Goal: Find specific page/section: Find specific page/section

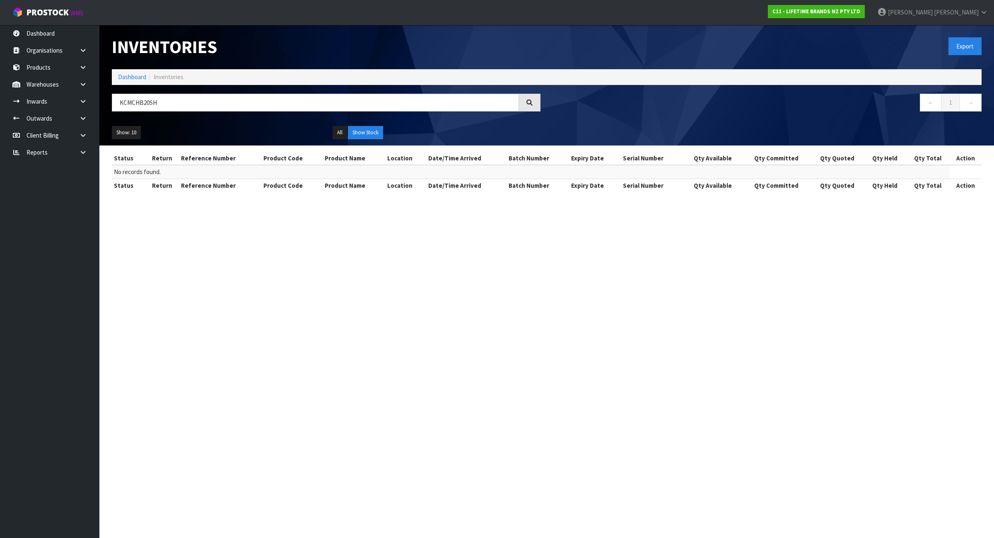
type input "KCMCHB20SH"
click at [135, 78] on link "Dashboard" at bounding box center [132, 77] width 28 height 8
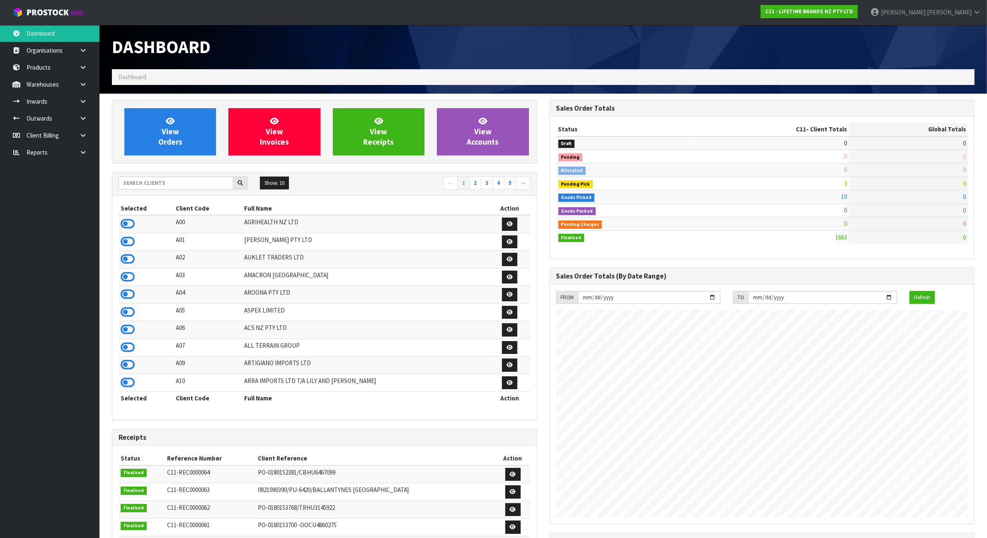
scroll to position [630, 437]
click at [166, 188] on input "text" at bounding box center [176, 183] width 115 height 13
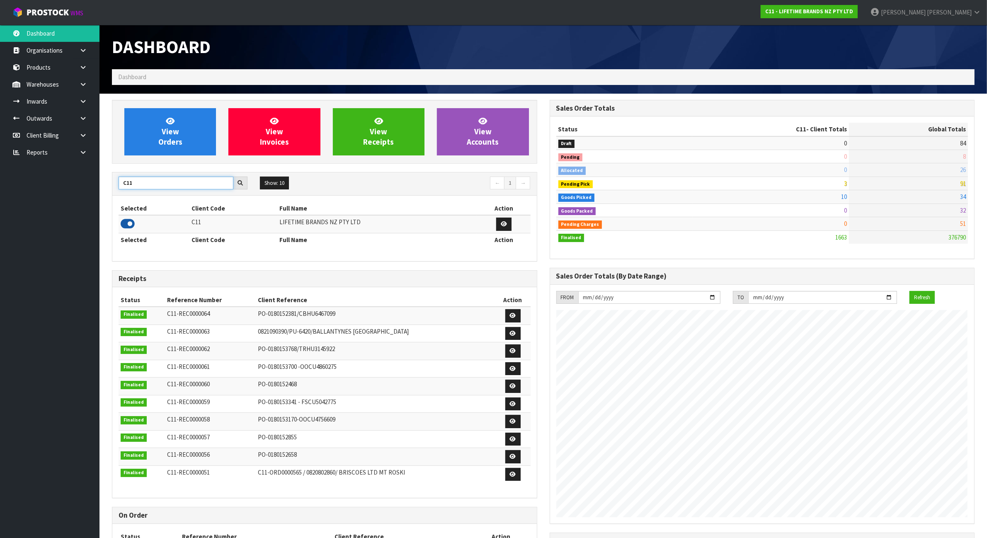
type input "C11"
click at [125, 220] on icon at bounding box center [128, 224] width 14 height 12
click at [94, 84] on link at bounding box center [86, 84] width 27 height 17
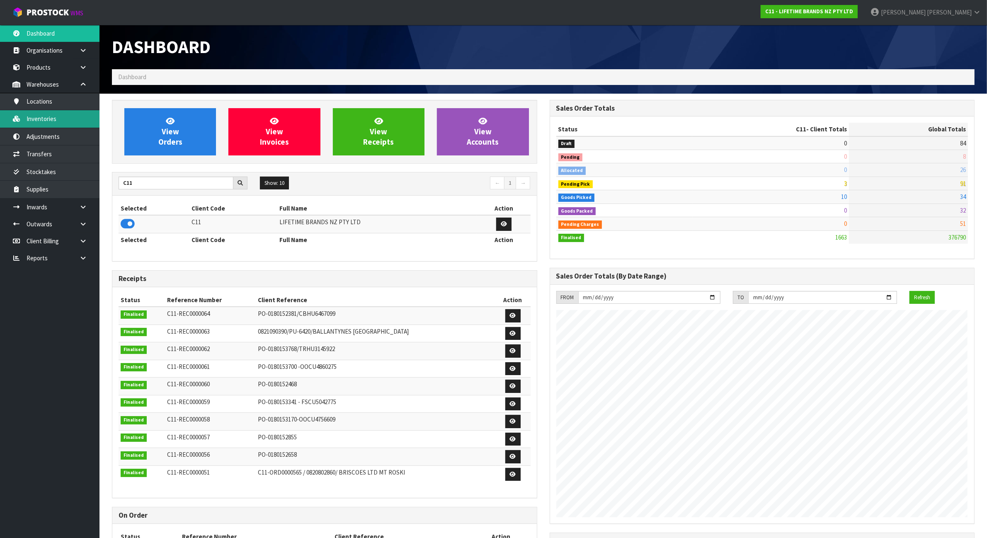
click at [60, 122] on link "Inventories" at bounding box center [49, 118] width 99 height 17
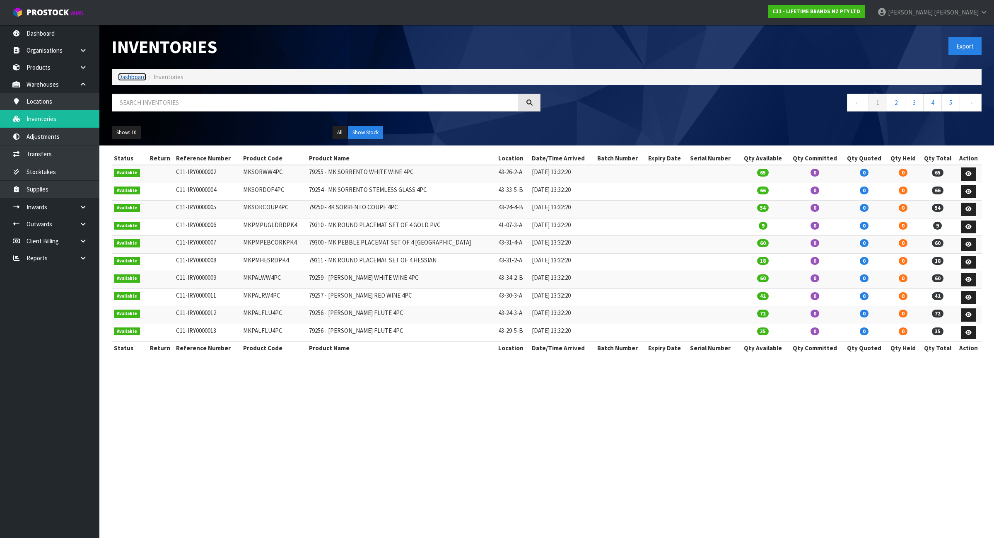
click at [126, 79] on link "Dashboard" at bounding box center [132, 77] width 28 height 8
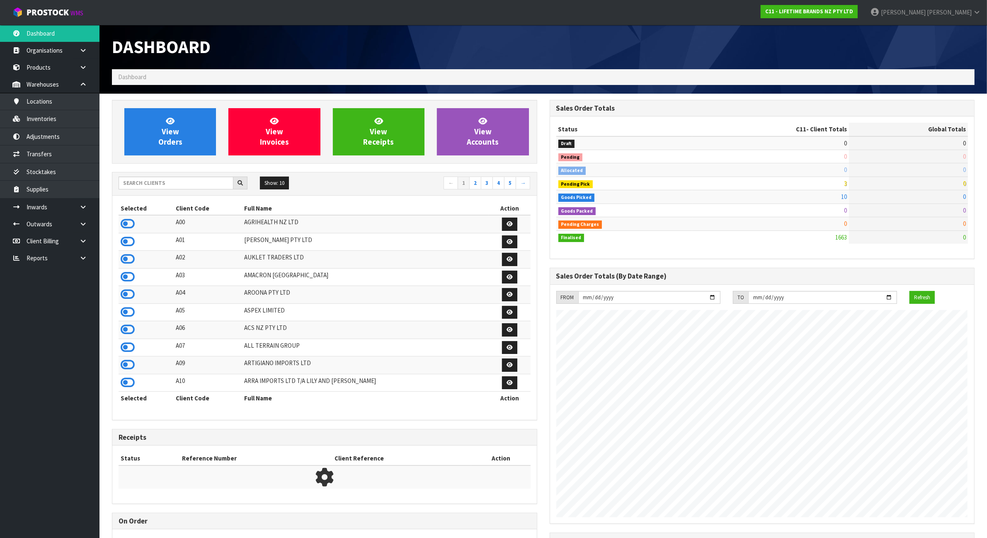
scroll to position [630, 437]
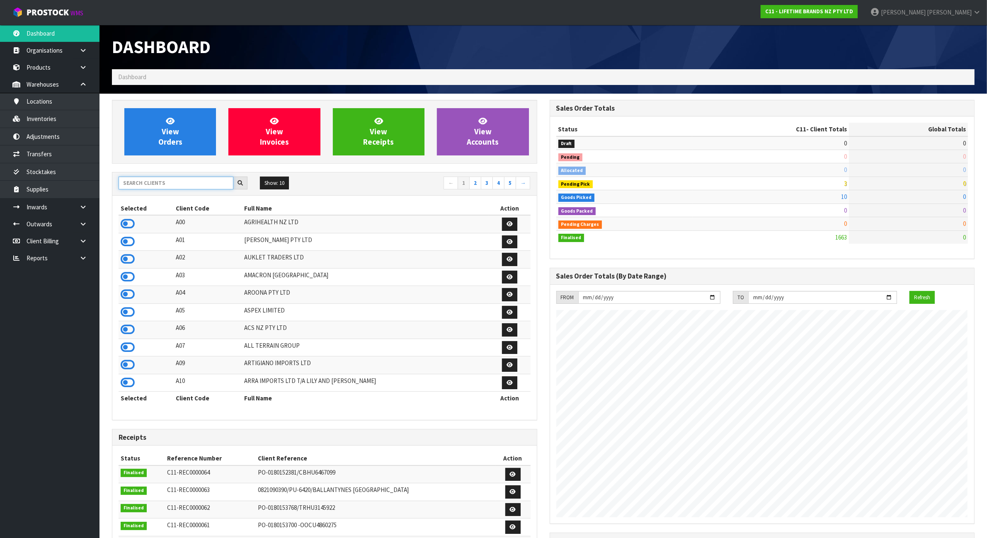
click at [177, 182] on input "text" at bounding box center [176, 183] width 115 height 13
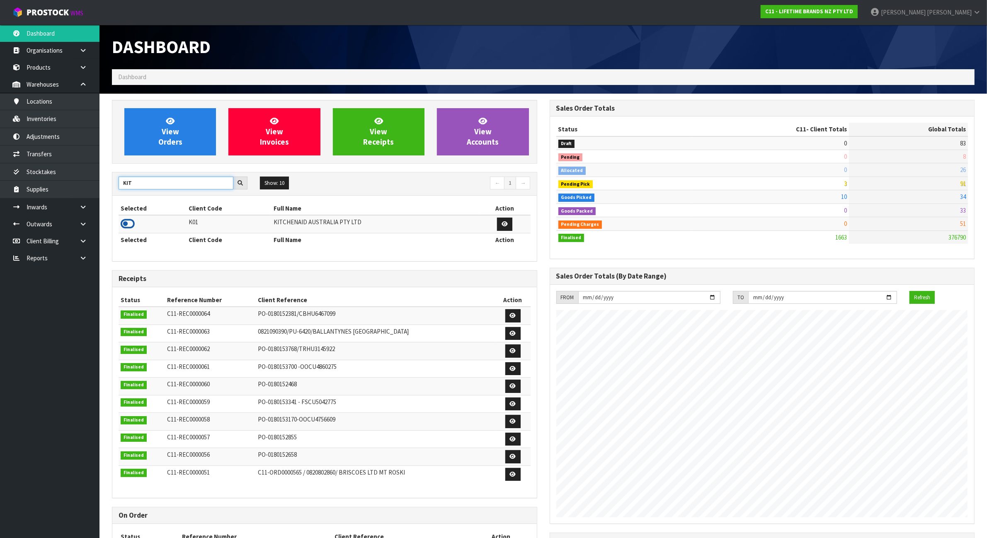
type input "KIT"
click at [131, 224] on icon at bounding box center [128, 224] width 14 height 12
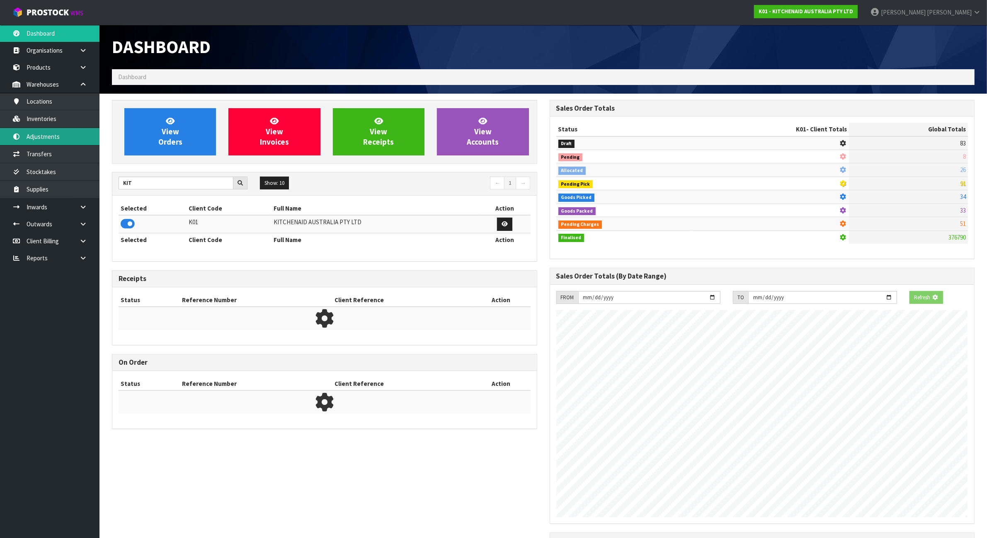
scroll to position [518, 437]
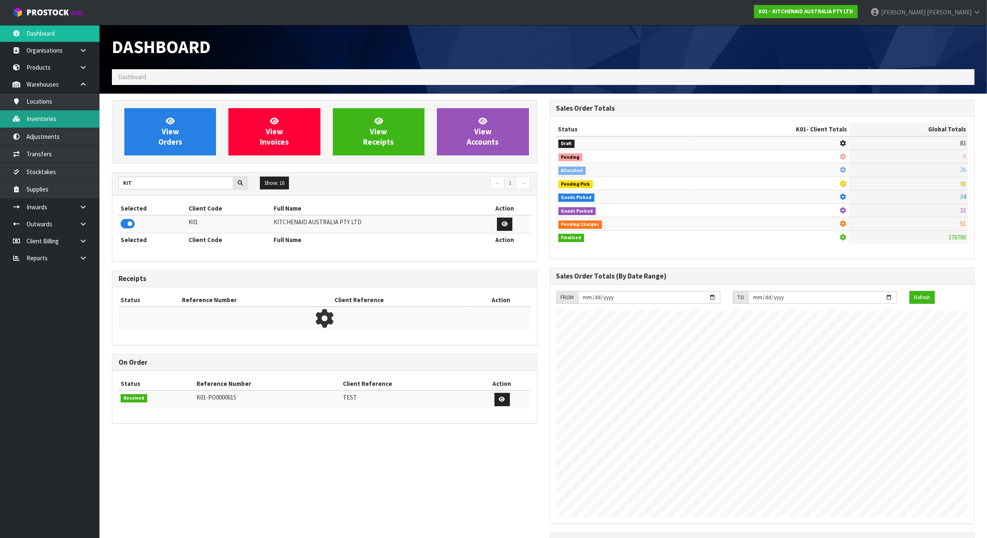
click at [71, 123] on link "Inventories" at bounding box center [49, 118] width 99 height 17
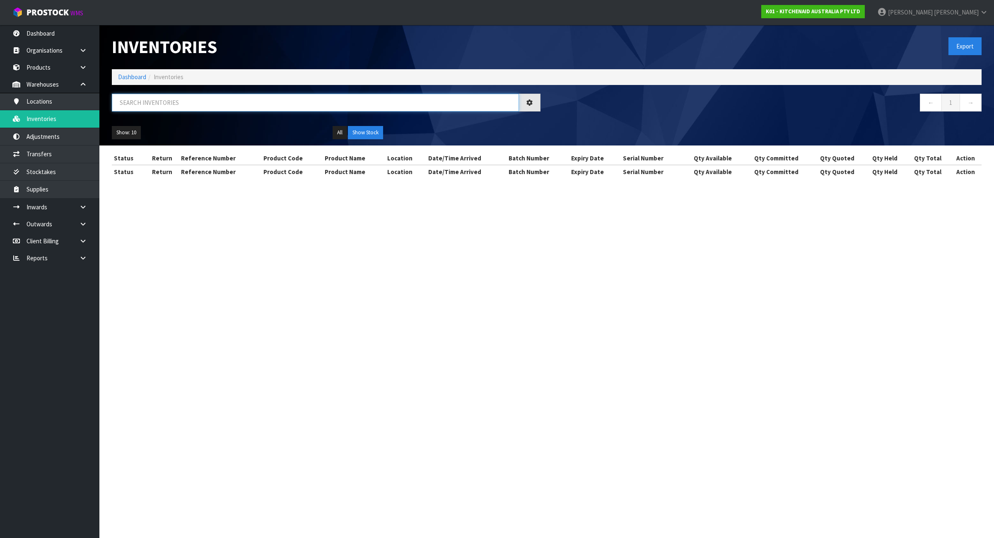
click at [184, 98] on input "text" at bounding box center [315, 103] width 407 height 18
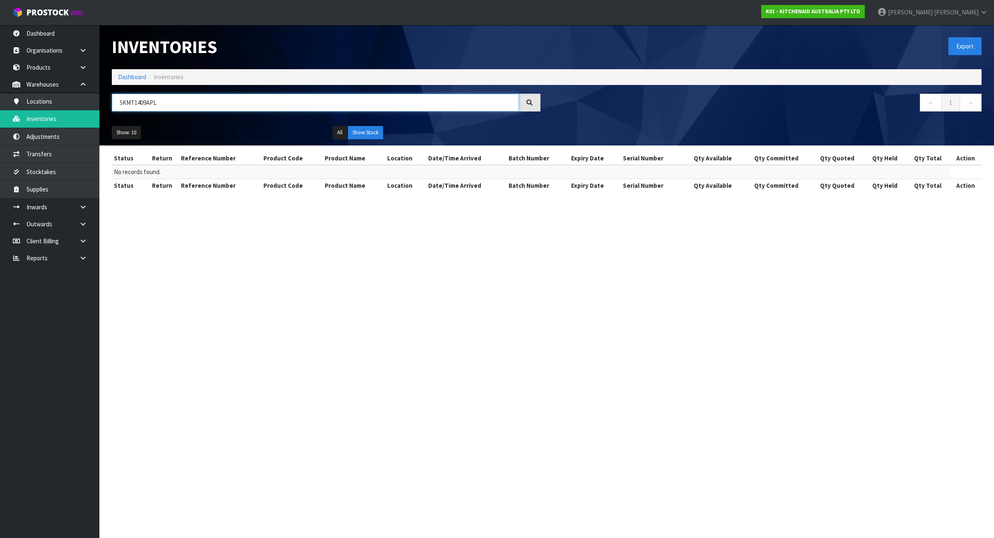
click at [162, 104] on input "5KMT1409APL" at bounding box center [315, 103] width 407 height 18
type input "5KMT1409APL"
click at [33, 141] on link "Adjustments" at bounding box center [49, 136] width 99 height 17
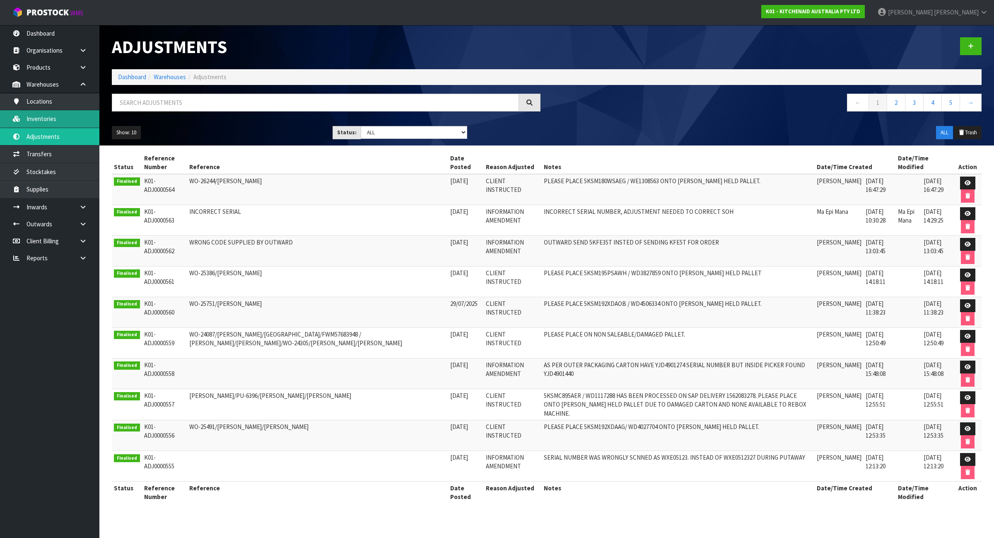
click at [46, 125] on link "Inventories" at bounding box center [49, 118] width 99 height 17
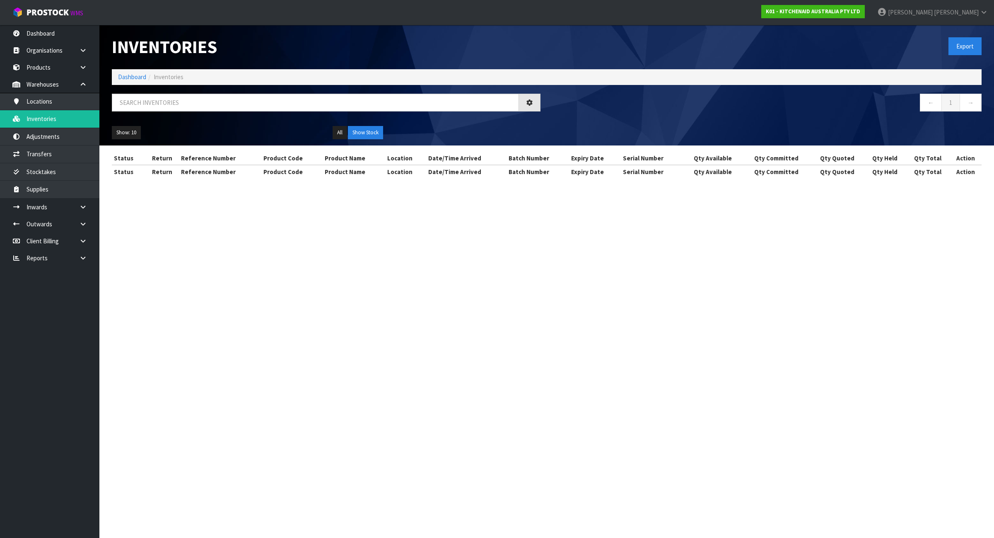
click at [211, 112] on div at bounding box center [326, 106] width 441 height 24
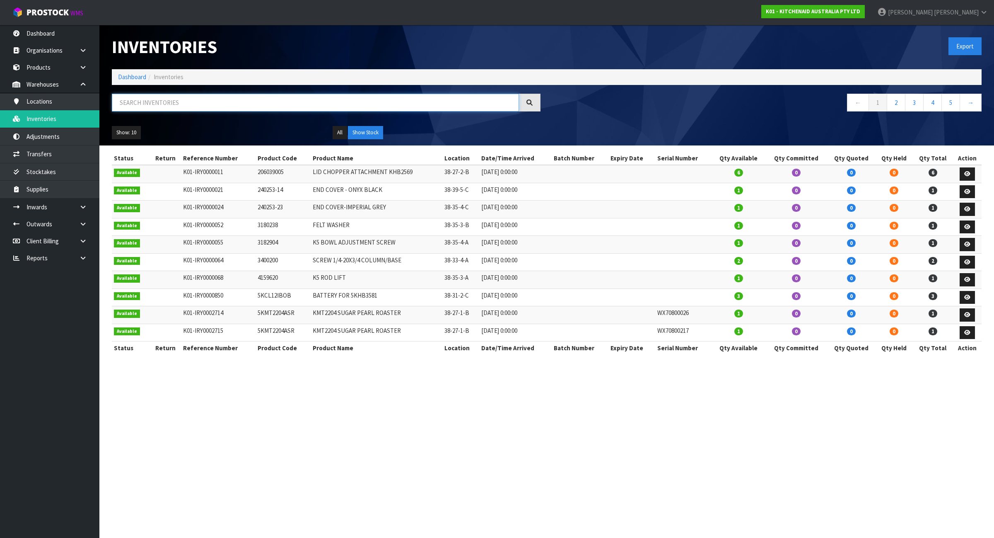
click at [210, 109] on input "text" at bounding box center [315, 103] width 407 height 18
paste input "5KMT1409APL"
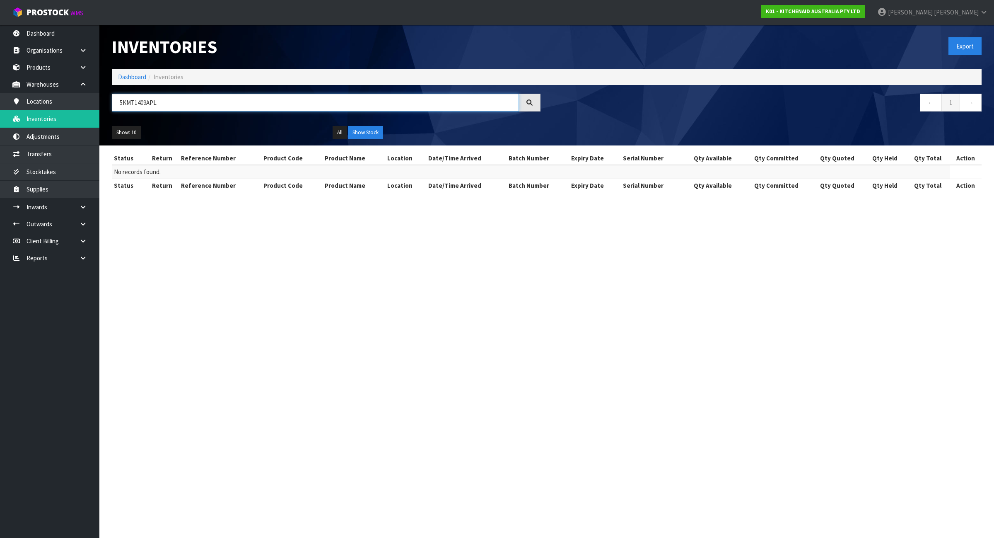
drag, startPoint x: 146, startPoint y: 103, endPoint x: 135, endPoint y: 101, distance: 11.0
click at [135, 101] on input "5KMT1409APL" at bounding box center [315, 103] width 407 height 18
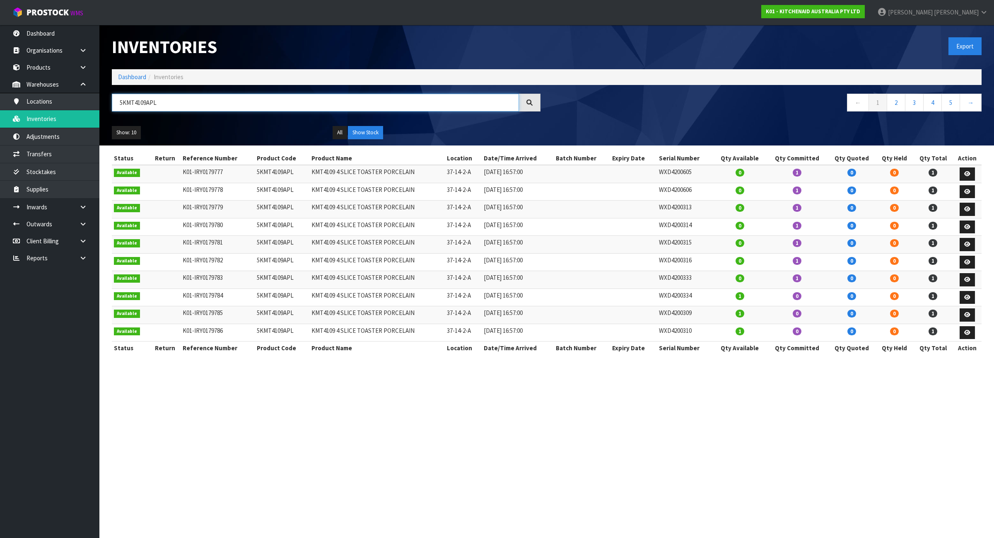
click at [174, 110] on input "5KMT4109APL" at bounding box center [315, 103] width 407 height 18
type input "5KMT4109APL"
click at [898, 105] on link "2" at bounding box center [896, 103] width 19 height 18
click at [919, 105] on link "3" at bounding box center [914, 103] width 19 height 18
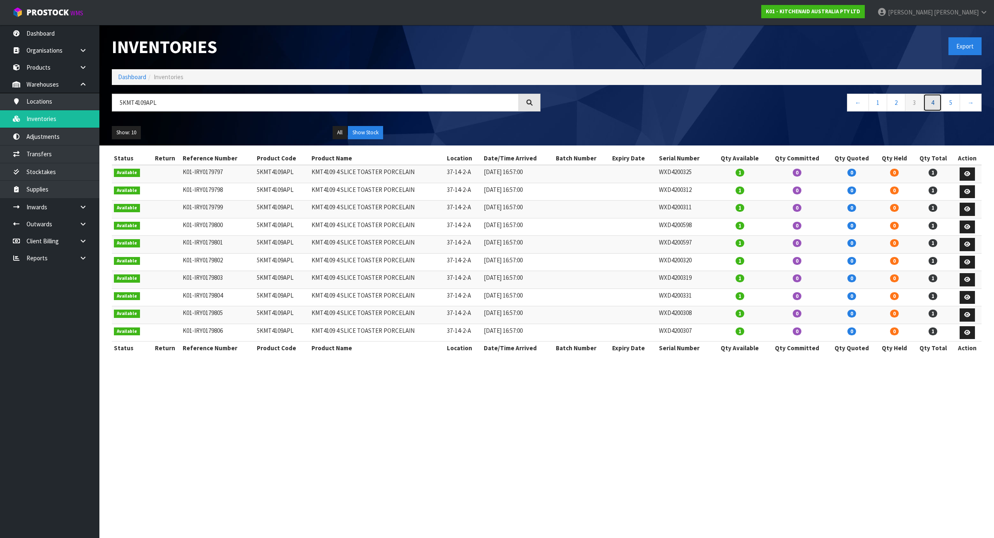
click at [936, 104] on link "4" at bounding box center [933, 103] width 19 height 18
click at [949, 104] on link "6" at bounding box center [951, 103] width 19 height 18
click at [859, 102] on link "←" at bounding box center [858, 103] width 22 height 18
click at [166, 107] on input "5KMT4109APL" at bounding box center [315, 103] width 407 height 18
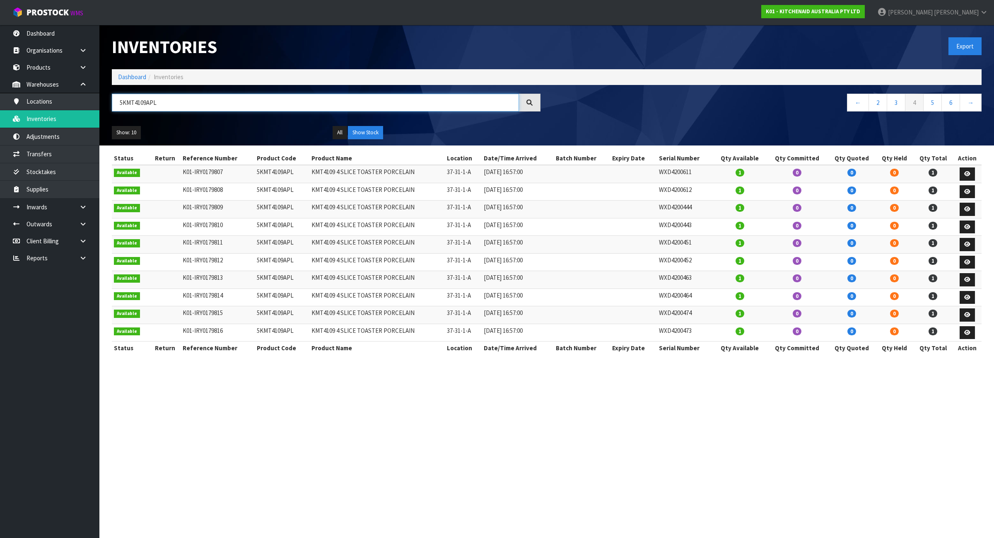
click at [166, 107] on input "5KMT4109APL" at bounding box center [315, 103] width 407 height 18
click at [39, 60] on link "Products" at bounding box center [49, 67] width 99 height 17
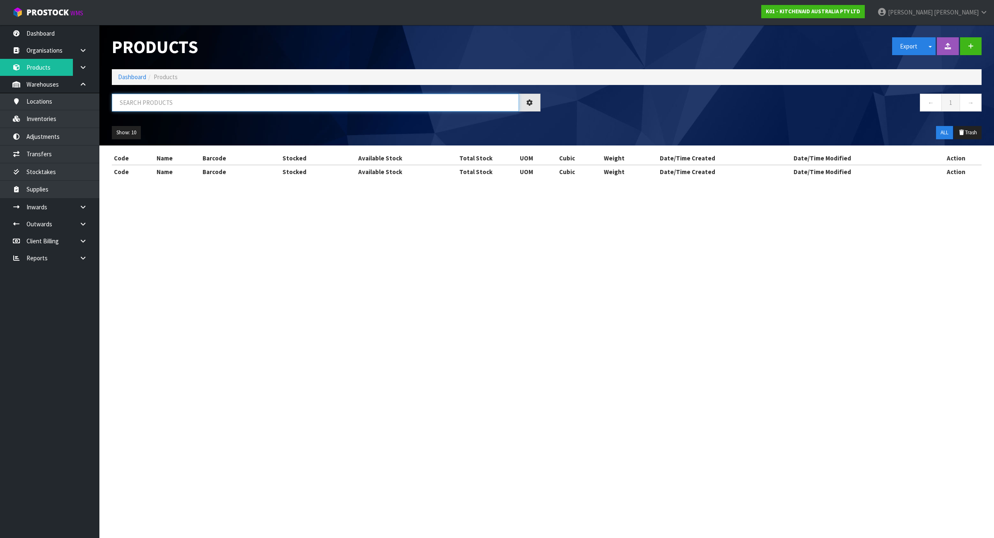
click at [195, 100] on input "text" at bounding box center [315, 103] width 407 height 18
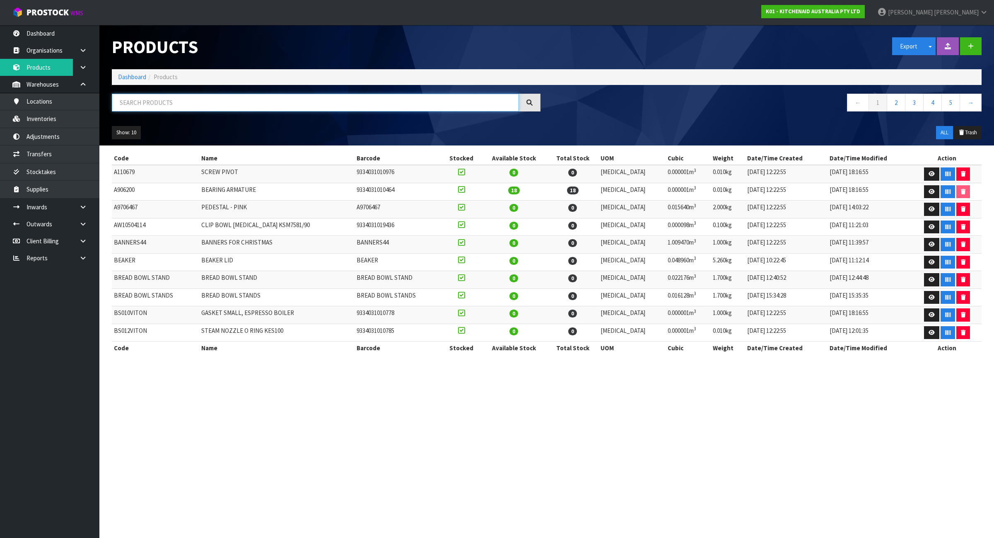
paste input "5KMT4109APL"
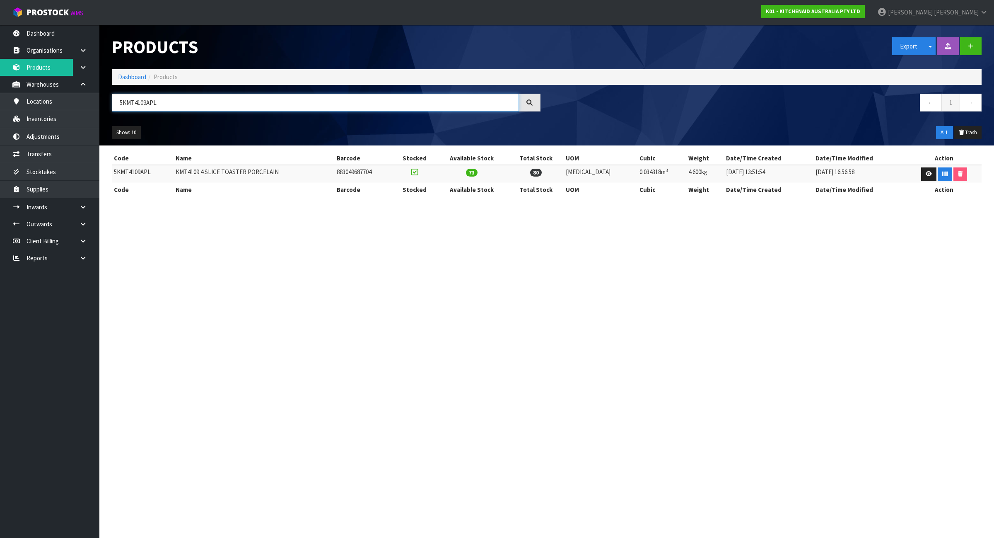
type input "5KMT4109APL"
click at [117, 173] on td "5KMT4109APL" at bounding box center [143, 174] width 62 height 18
copy td "5KMT4109APL"
click at [71, 123] on link "Inventories" at bounding box center [49, 118] width 99 height 17
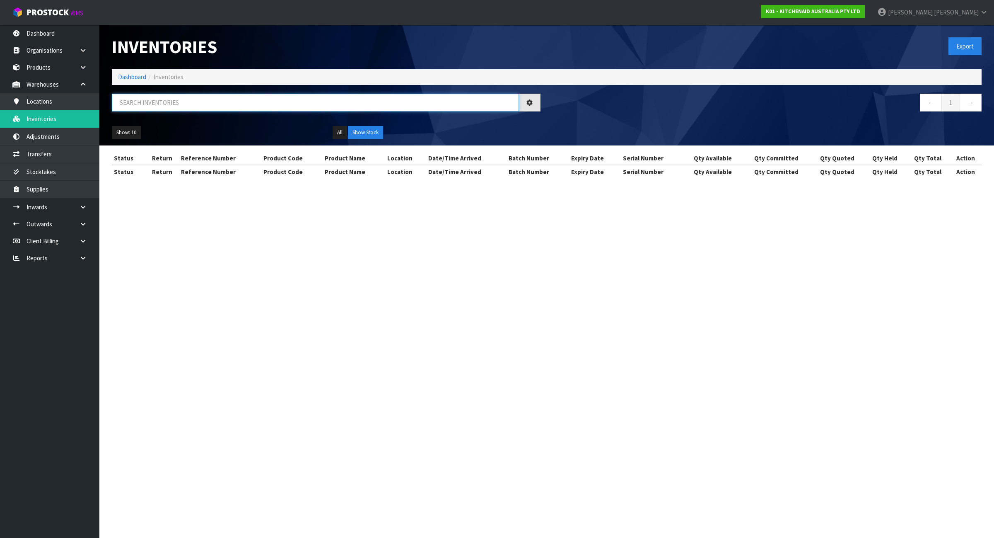
click at [274, 100] on input "text" at bounding box center [315, 103] width 407 height 18
paste input "5KMT4109APL"
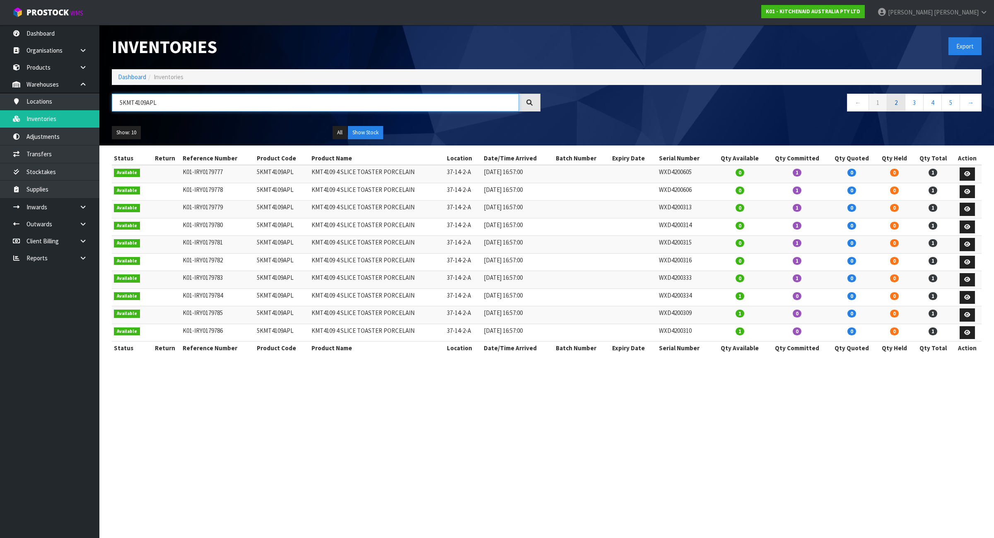
type input "5KMT4109APL"
click at [896, 100] on link "2" at bounding box center [896, 103] width 19 height 18
click at [911, 102] on link "3" at bounding box center [914, 103] width 19 height 18
click at [929, 103] on link "4" at bounding box center [933, 103] width 19 height 18
click at [929, 103] on link "5" at bounding box center [933, 103] width 19 height 18
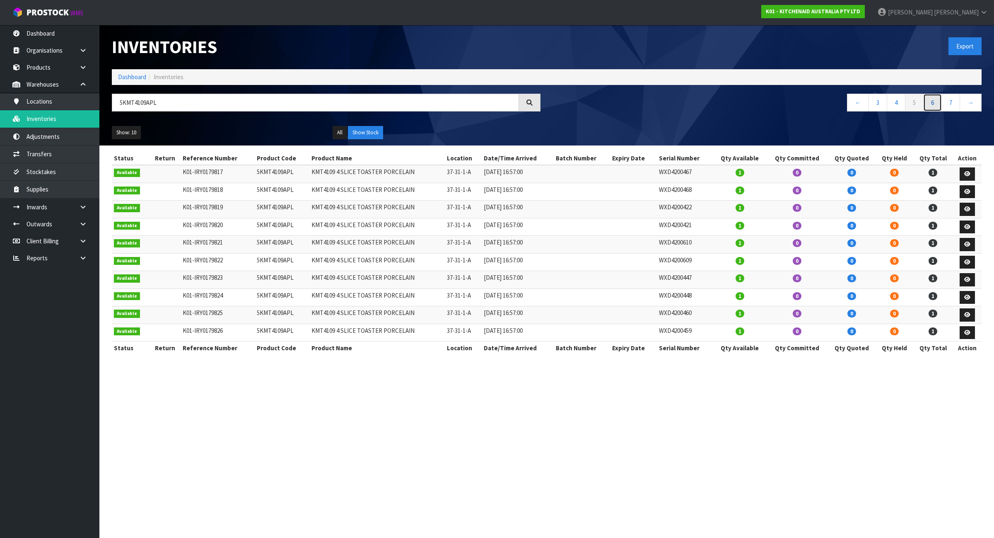
click at [934, 102] on link "6" at bounding box center [933, 103] width 19 height 18
click at [934, 102] on link "7" at bounding box center [933, 103] width 19 height 18
click at [947, 102] on link "8" at bounding box center [951, 103] width 19 height 18
click at [949, 104] on link "8" at bounding box center [951, 103] width 19 height 18
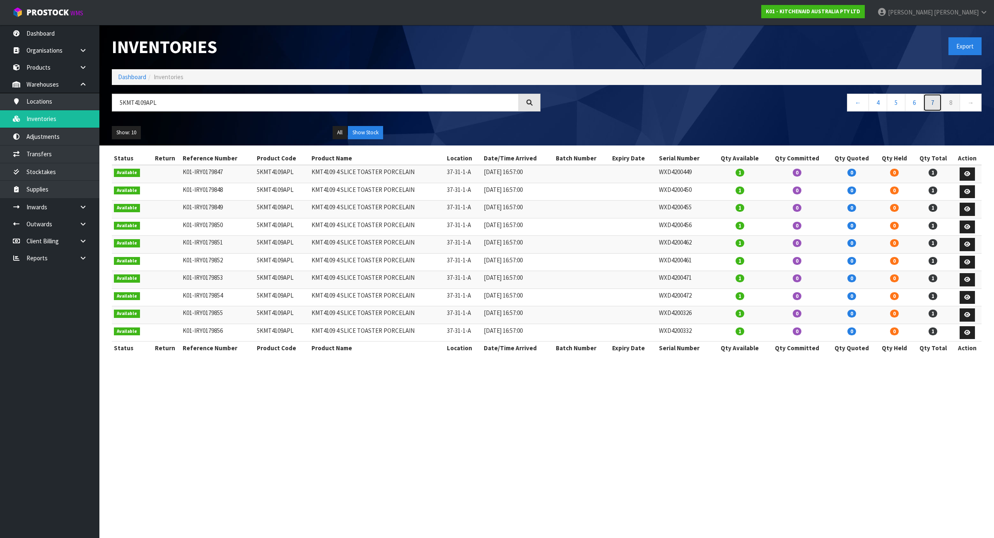
click at [929, 102] on link "7" at bounding box center [933, 103] width 19 height 18
click at [948, 103] on link "8" at bounding box center [951, 103] width 19 height 18
click at [950, 104] on link "8" at bounding box center [951, 103] width 19 height 18
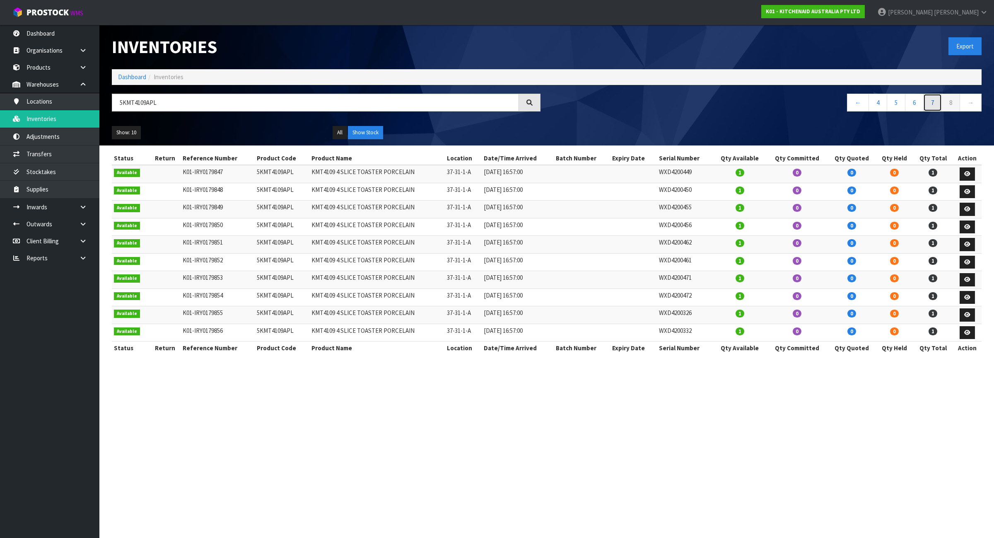
click at [933, 102] on link "7" at bounding box center [933, 103] width 19 height 18
click at [919, 102] on link "6" at bounding box center [914, 103] width 19 height 18
click at [886, 102] on link "4" at bounding box center [878, 103] width 19 height 18
click at [892, 102] on link "3" at bounding box center [896, 103] width 19 height 18
click at [884, 102] on link "1" at bounding box center [878, 103] width 19 height 18
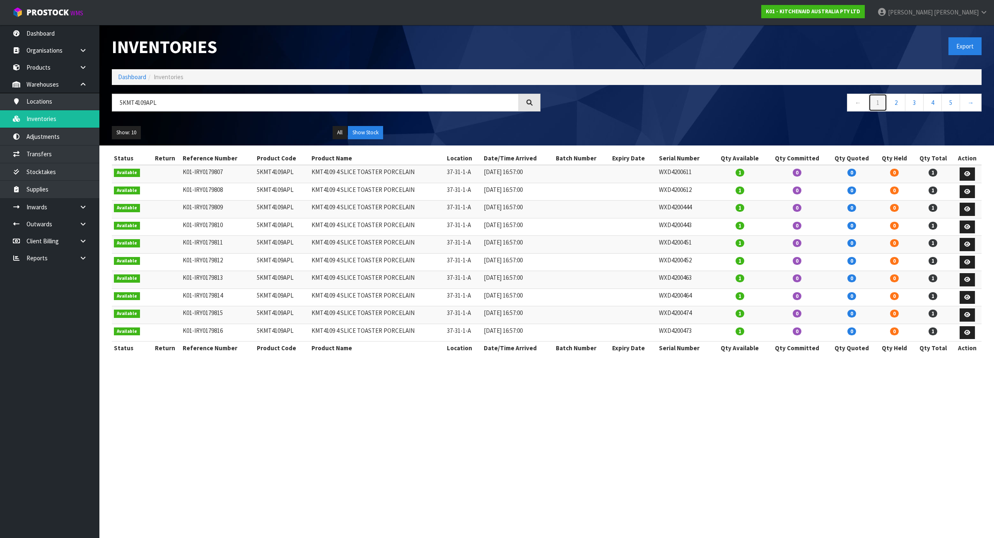
click at [884, 102] on link "1" at bounding box center [878, 103] width 19 height 18
click at [883, 102] on link "1" at bounding box center [878, 103] width 19 height 18
click at [875, 102] on link "1" at bounding box center [878, 103] width 19 height 18
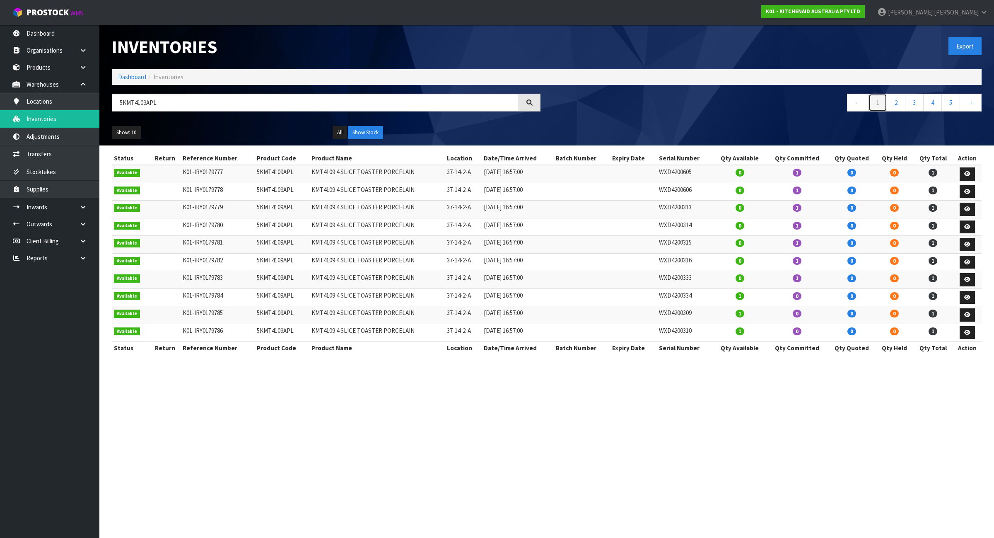
click at [875, 102] on link "1" at bounding box center [878, 103] width 19 height 18
click at [893, 102] on link "2" at bounding box center [896, 103] width 19 height 18
click at [910, 103] on link "3" at bounding box center [914, 103] width 19 height 18
click at [929, 103] on link "4" at bounding box center [933, 103] width 19 height 18
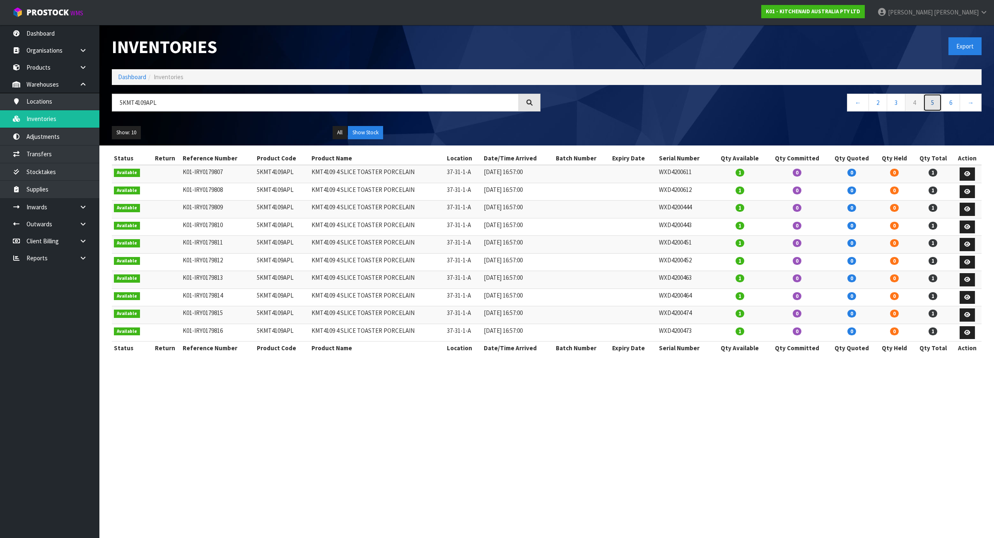
click at [934, 103] on link "5" at bounding box center [933, 103] width 19 height 18
click at [896, 101] on link "4" at bounding box center [896, 103] width 19 height 18
click at [896, 104] on link "3" at bounding box center [896, 103] width 19 height 18
click at [896, 104] on link "2" at bounding box center [896, 103] width 19 height 18
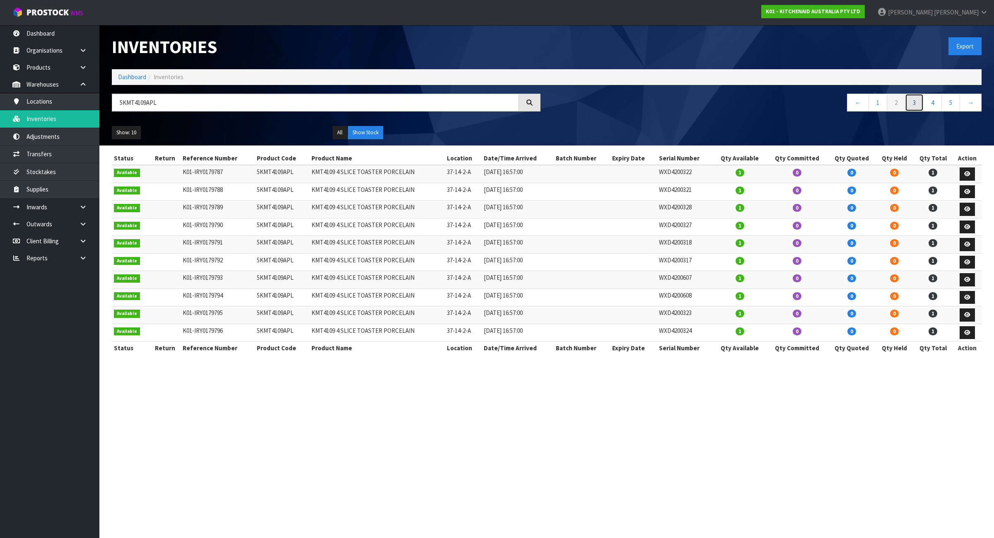
click at [912, 104] on link "3" at bounding box center [914, 103] width 19 height 18
click at [928, 106] on link "4" at bounding box center [933, 103] width 19 height 18
click at [898, 102] on link "3" at bounding box center [896, 103] width 19 height 18
click at [916, 104] on link "3" at bounding box center [914, 103] width 19 height 18
click at [930, 104] on link "4" at bounding box center [933, 103] width 19 height 18
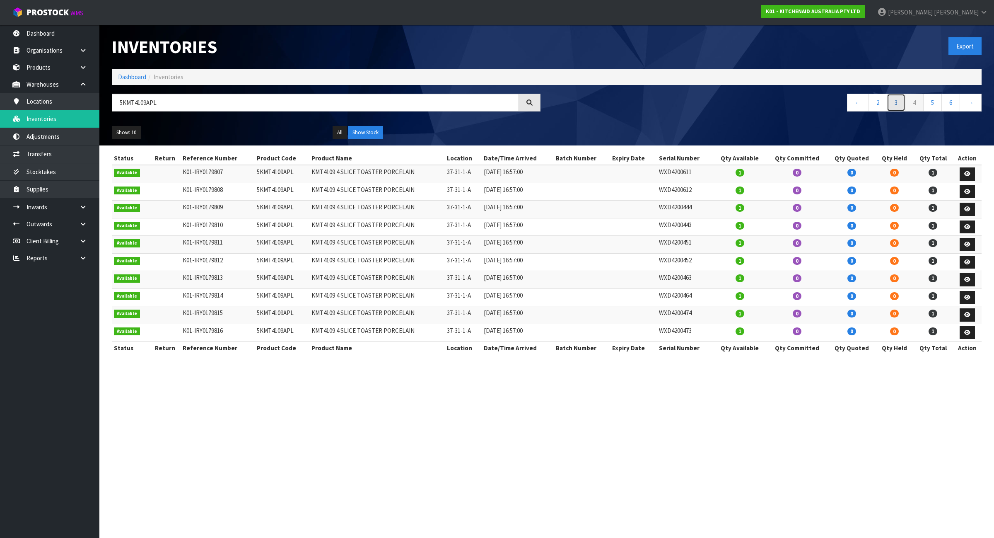
click at [897, 98] on link "3" at bounding box center [896, 103] width 19 height 18
click at [897, 100] on link "2" at bounding box center [896, 103] width 19 height 18
click at [912, 103] on link "3" at bounding box center [914, 103] width 19 height 18
click at [934, 103] on link "4" at bounding box center [933, 103] width 19 height 18
click at [916, 103] on link "4" at bounding box center [914, 103] width 19 height 18
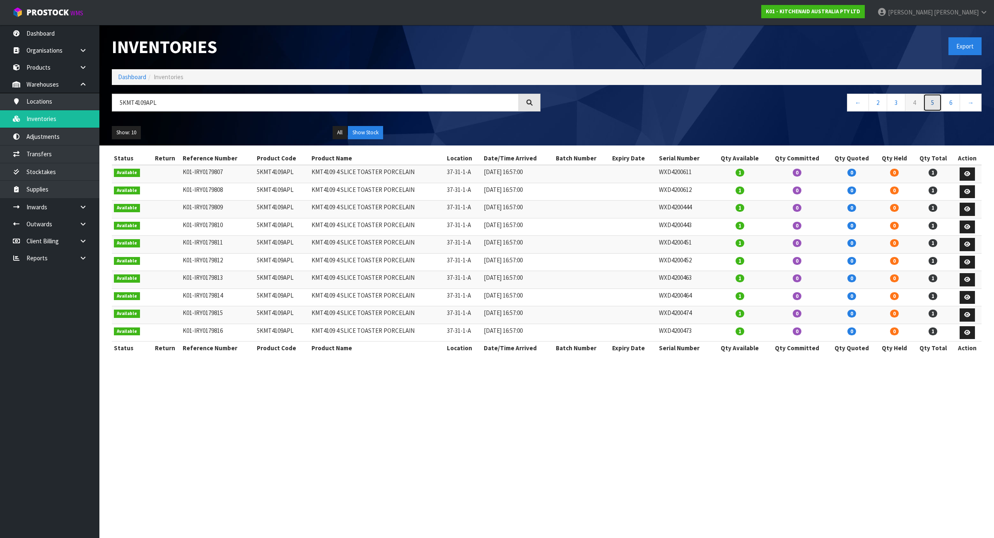
click at [936, 104] on link "5" at bounding box center [933, 103] width 19 height 18
click at [936, 102] on link "6" at bounding box center [933, 103] width 19 height 18
click at [935, 102] on link "7" at bounding box center [933, 103] width 19 height 18
click at [938, 102] on link "7" at bounding box center [933, 103] width 19 height 18
click at [951, 102] on link "8" at bounding box center [951, 103] width 19 height 18
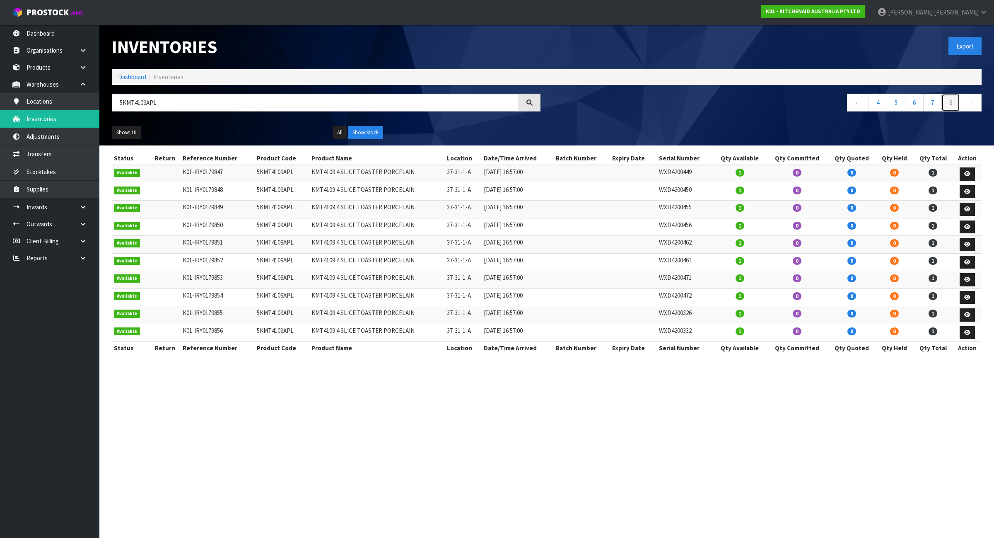
click at [951, 104] on link "8" at bounding box center [951, 103] width 19 height 18
click at [952, 104] on link "8" at bounding box center [951, 103] width 19 height 18
click at [952, 102] on link "8" at bounding box center [951, 103] width 19 height 18
click at [140, 76] on link "Dashboard" at bounding box center [132, 77] width 28 height 8
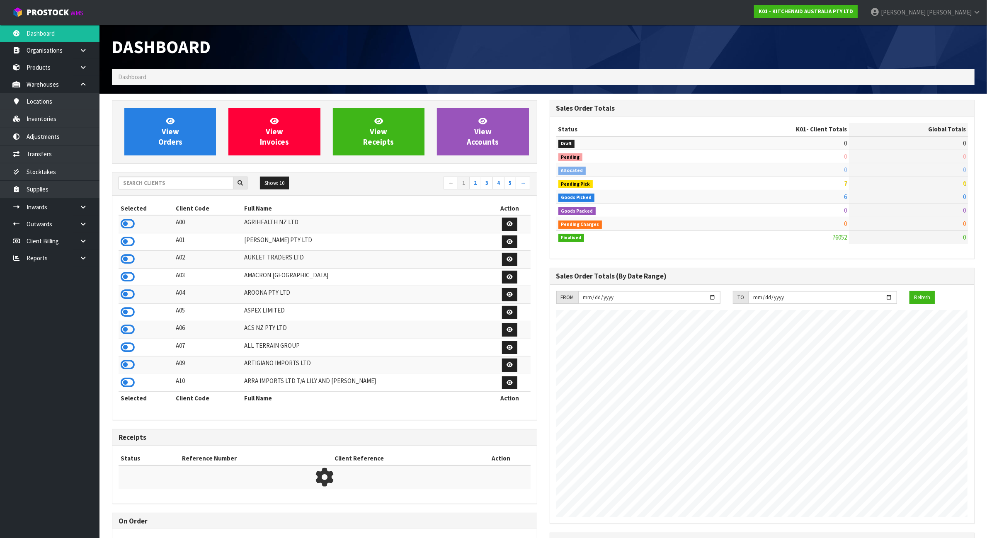
scroll to position [630, 437]
click at [184, 185] on input "text" at bounding box center [176, 183] width 115 height 13
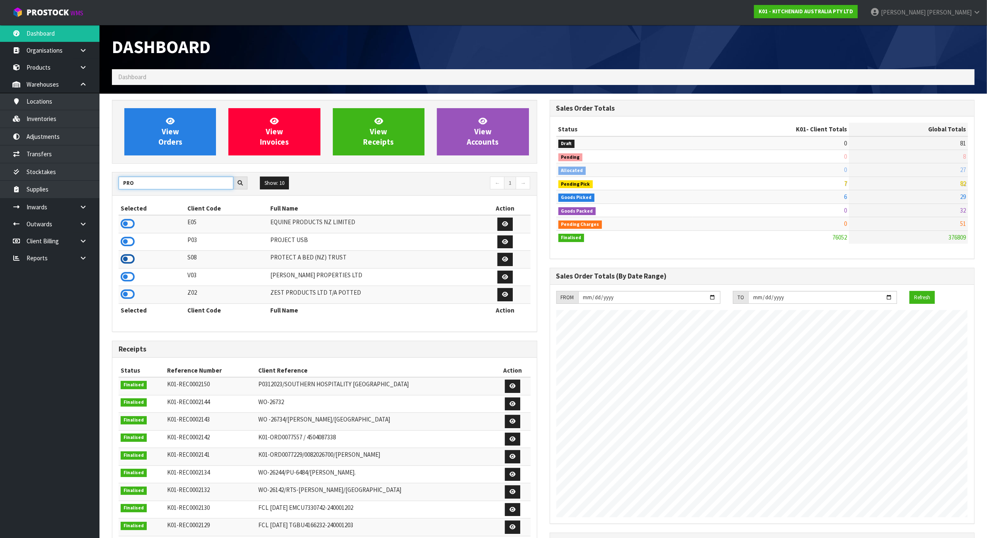
type input "PRO"
click at [127, 261] on icon at bounding box center [128, 259] width 14 height 12
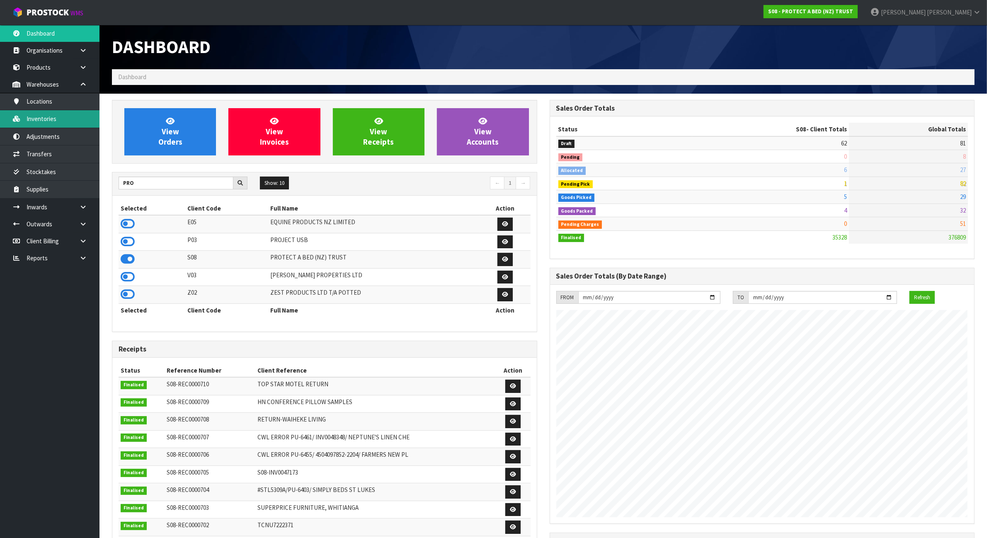
click at [63, 116] on link "Inventories" at bounding box center [49, 118] width 99 height 17
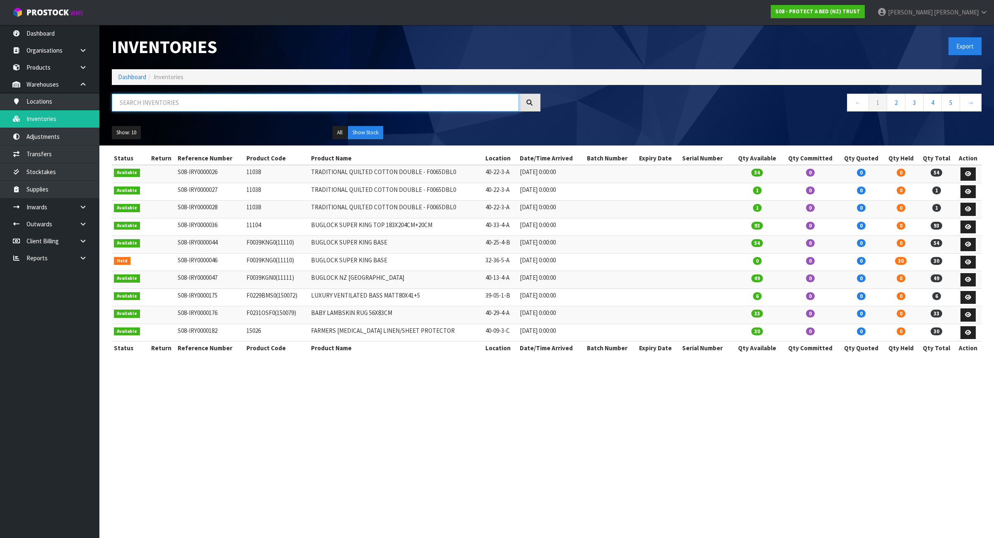
click at [346, 109] on input "text" at bounding box center [315, 103] width 407 height 18
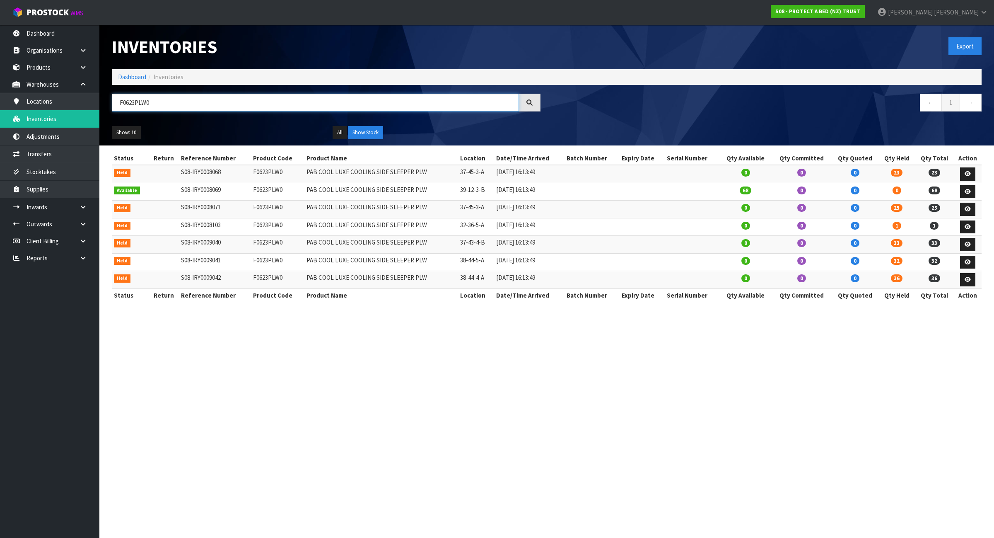
click at [135, 102] on input "F0623PLW0" at bounding box center [315, 103] width 407 height 18
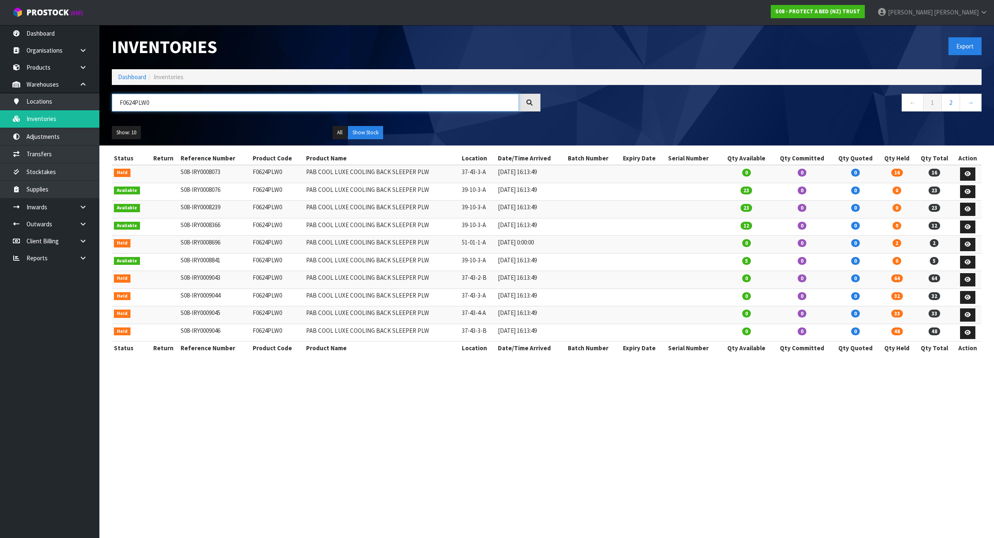
type input "F0624PLW0"
click at [363, 133] on button "Show Stock" at bounding box center [365, 132] width 35 height 13
click at [135, 98] on input "F0624PLW0" at bounding box center [315, 103] width 407 height 18
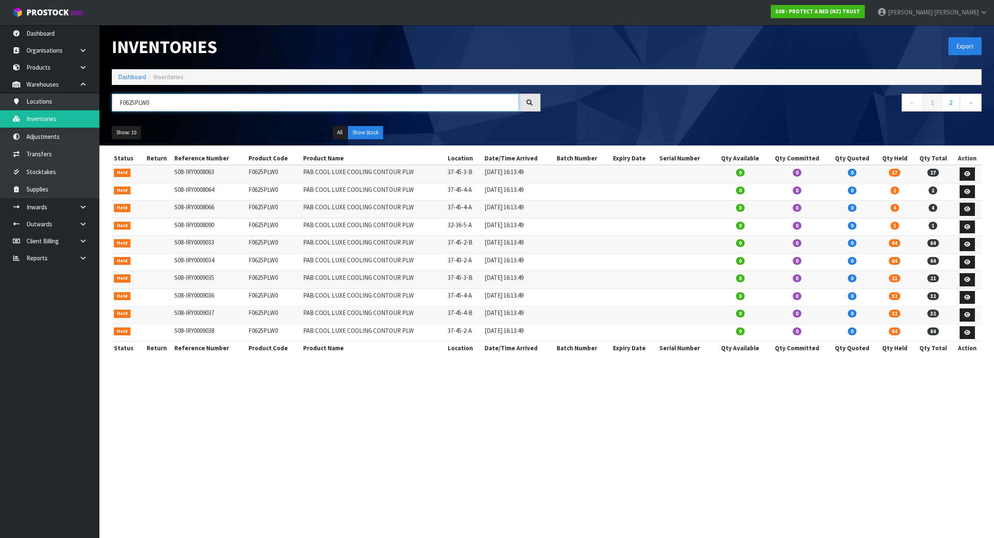
type input "F0625PLW0"
click at [370, 129] on button "Show Stock" at bounding box center [365, 132] width 35 height 13
click at [957, 104] on link "2" at bounding box center [951, 103] width 19 height 18
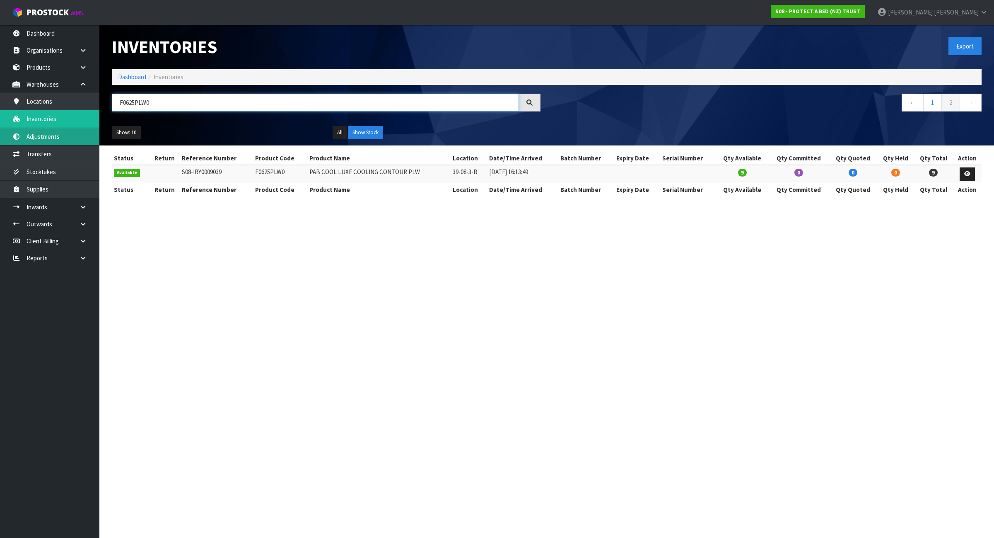
drag, startPoint x: 185, startPoint y: 103, endPoint x: 86, endPoint y: 135, distance: 103.9
click at [86, 135] on body "Toggle navigation ProStock WMS S08 - PROTECT A BED (NZ) TRUST [PERSON_NAME] Log…" at bounding box center [497, 269] width 994 height 538
click at [69, 123] on link "Inventories" at bounding box center [49, 118] width 99 height 17
click at [69, 119] on link "Inventories" at bounding box center [49, 118] width 99 height 17
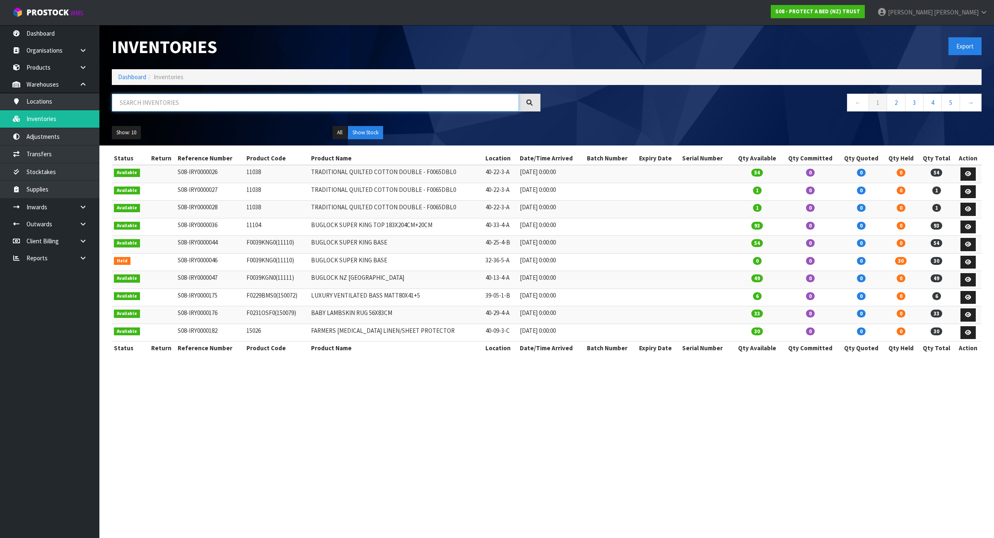
paste input "F0625PLW0"
type input "F0625PLW0"
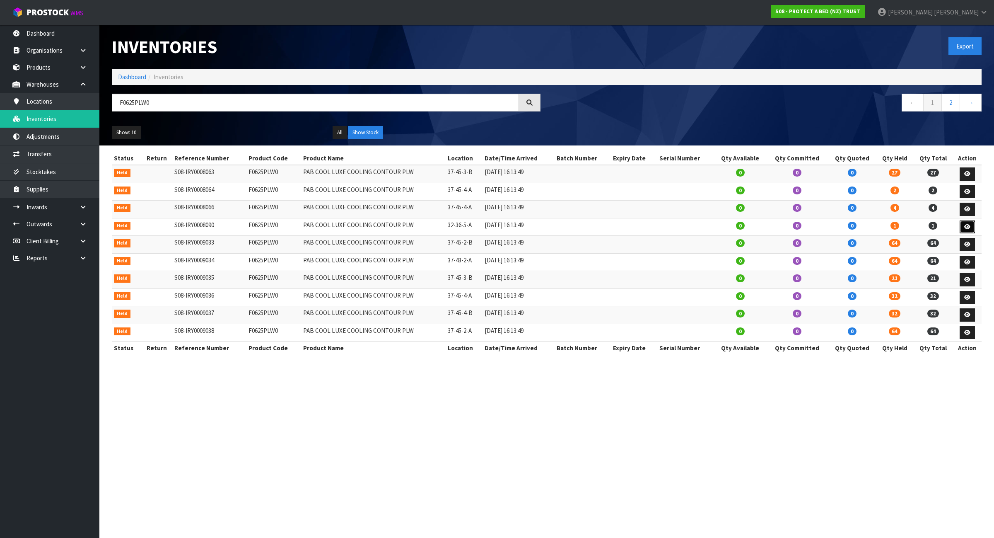
click at [966, 230] on icon at bounding box center [968, 226] width 6 height 5
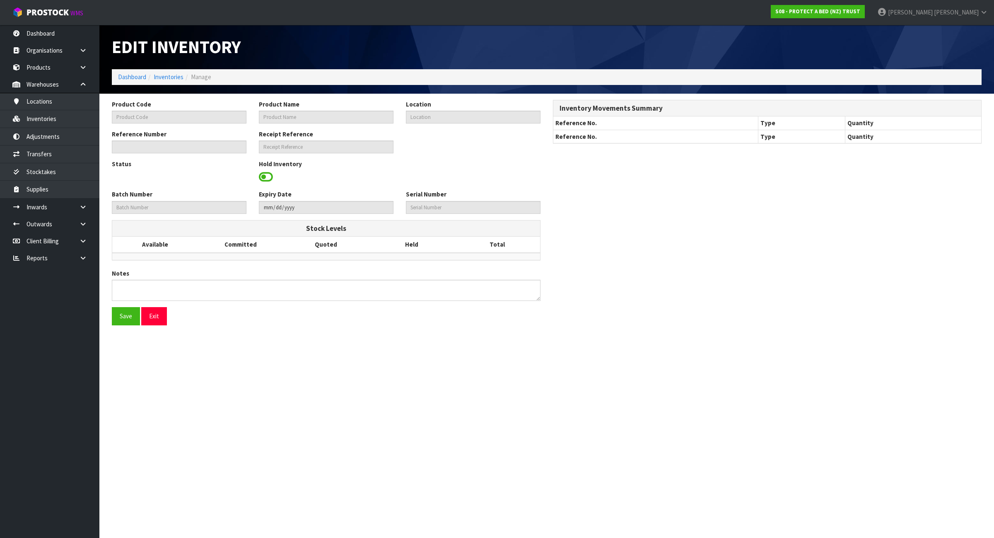
type input "F0625PLW0"
type input "PAB COOL LUXE COOLING CONTOUR PLW"
type input "32-36-5-A"
type input "S08-IRY0008090"
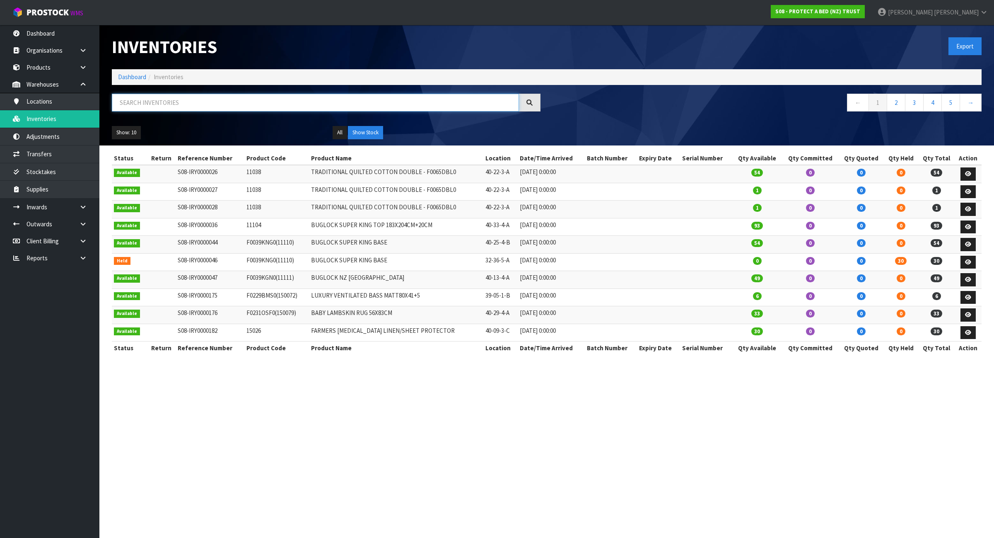
click at [341, 97] on input "text" at bounding box center [315, 103] width 407 height 18
paste input "F0625PLW0"
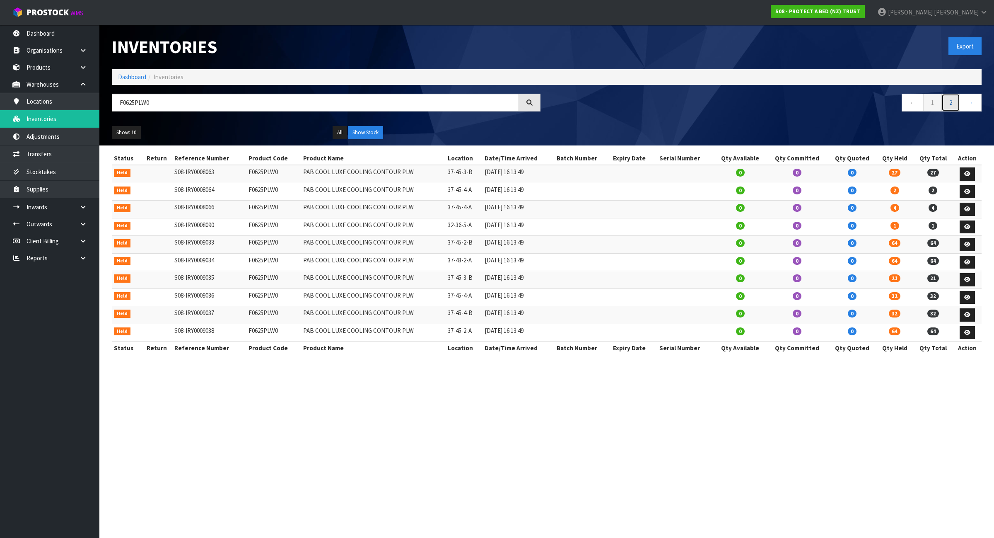
click at [955, 107] on link "2" at bounding box center [951, 103] width 19 height 18
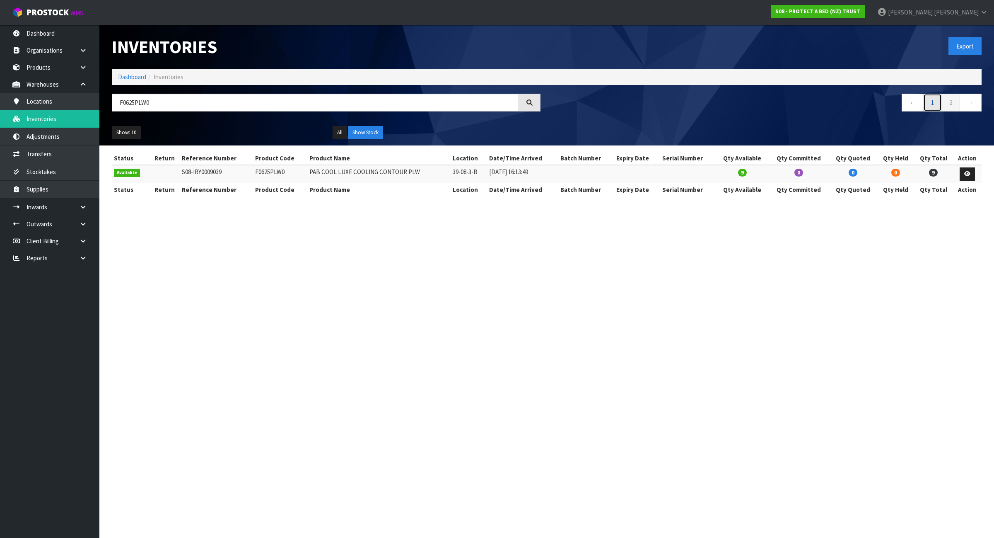
click at [935, 102] on link "1" at bounding box center [933, 103] width 19 height 18
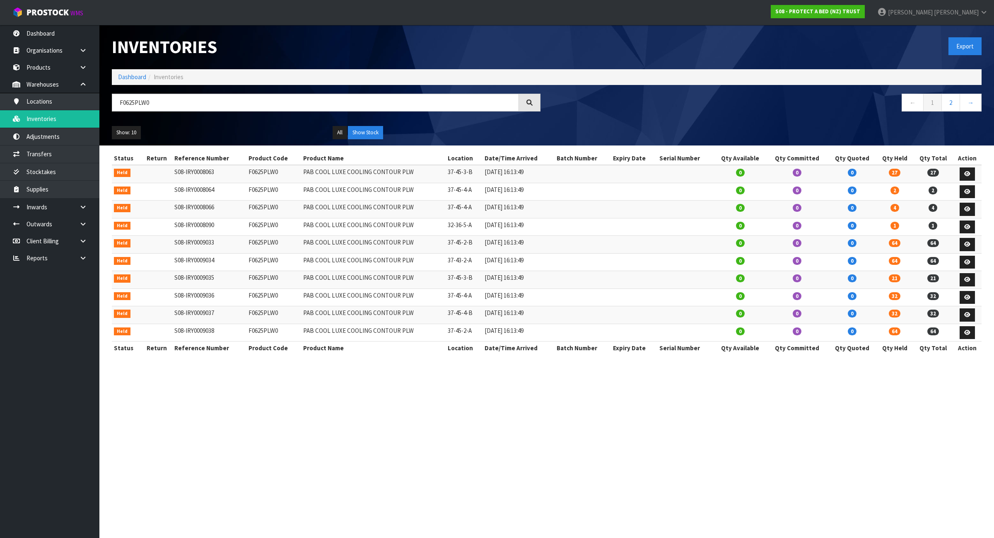
click at [452, 224] on td "32-36-5-A" at bounding box center [464, 227] width 37 height 18
copy tr "32-36-5-A"
drag, startPoint x: 202, startPoint y: 94, endPoint x: 71, endPoint y: 121, distance: 133.4
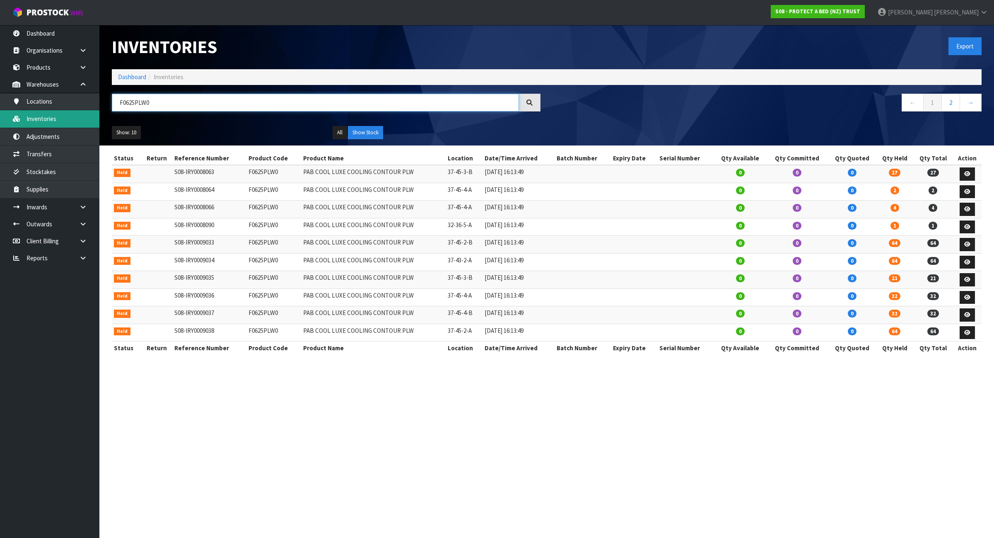
click at [71, 121] on body "Toggle navigation ProStock WMS S08 - PROTECT A BED (NZ) TRUST [PERSON_NAME] Log…" at bounding box center [497, 269] width 994 height 538
paste input "32-36-5-A"
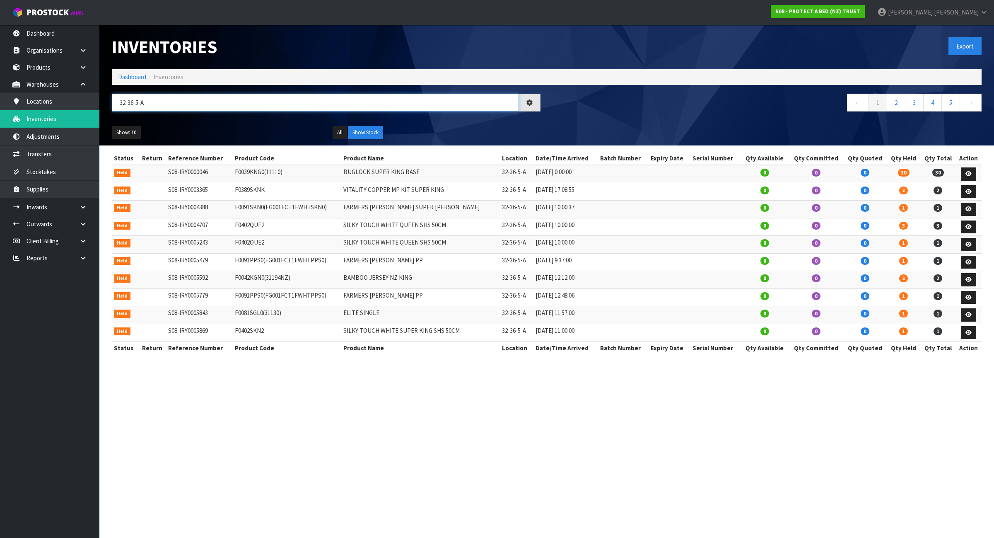
click at [225, 100] on input "32-36-5-A" at bounding box center [315, 103] width 407 height 18
drag, startPoint x: 185, startPoint y: 106, endPoint x: 70, endPoint y: 126, distance: 116.9
click at [70, 126] on body "Toggle navigation ProStock WMS S08 - PROTECT A BED (NZ) TRUST [PERSON_NAME] Log…" at bounding box center [497, 269] width 994 height 538
type input "625"
